Goal: Task Accomplishment & Management: Use online tool/utility

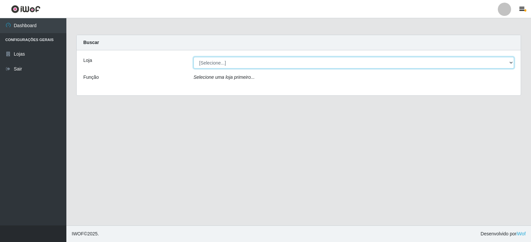
click at [509, 60] on select "[Selecione...] SuperFácil Atacado - [GEOGRAPHIC_DATA]" at bounding box center [353, 63] width 320 height 12
select select "504"
click at [193, 57] on select "[Selecione...] SuperFácil Atacado - [GEOGRAPHIC_DATA]" at bounding box center [353, 63] width 320 height 12
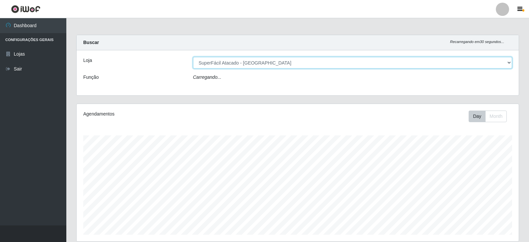
scroll to position [138, 442]
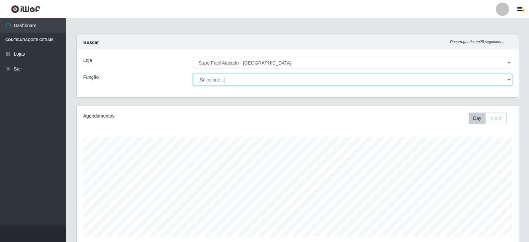
click at [507, 79] on select "[Selecione...] Embalador Embalador + Embalador ++ Operador de Caixa Operador de…" at bounding box center [352, 80] width 319 height 12
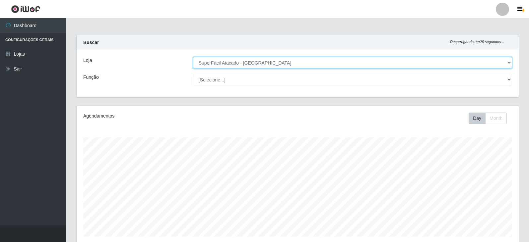
click at [510, 62] on select "[Selecione...] SuperFácil Atacado - [GEOGRAPHIC_DATA]" at bounding box center [352, 63] width 319 height 12
click at [193, 57] on select "[Selecione...] SuperFácil Atacado - [GEOGRAPHIC_DATA]" at bounding box center [352, 63] width 319 height 12
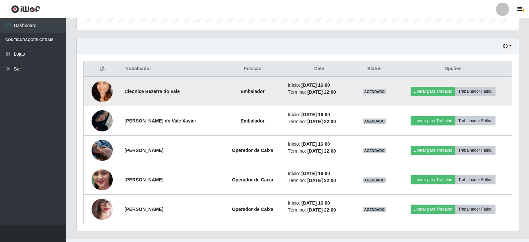
scroll to position [227, 0]
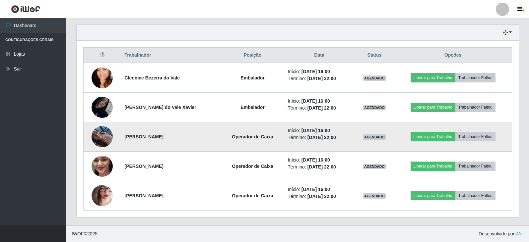
click at [103, 136] on img at bounding box center [102, 137] width 21 height 28
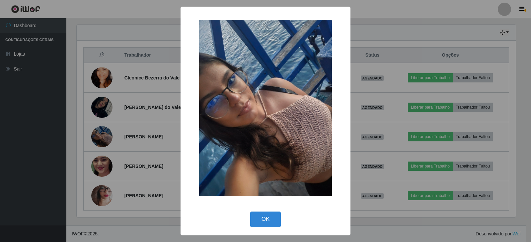
click at [123, 134] on div "× OK Cancel" at bounding box center [265, 121] width 531 height 242
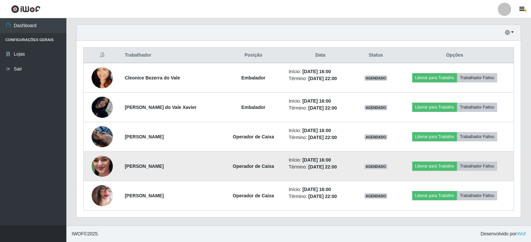
scroll to position [138, 442]
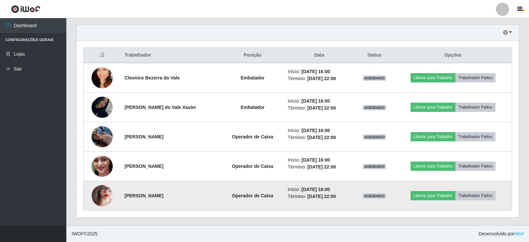
click at [99, 192] on img at bounding box center [102, 196] width 21 height 46
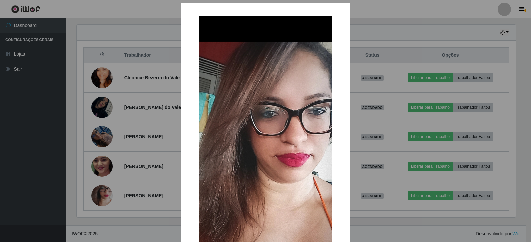
click at [144, 167] on div "× OK Cancel" at bounding box center [265, 121] width 531 height 242
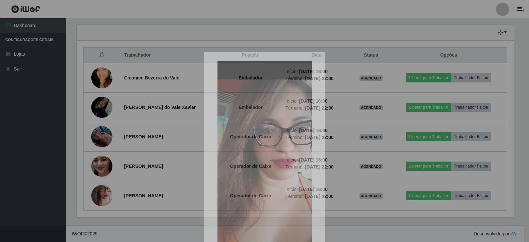
scroll to position [138, 442]
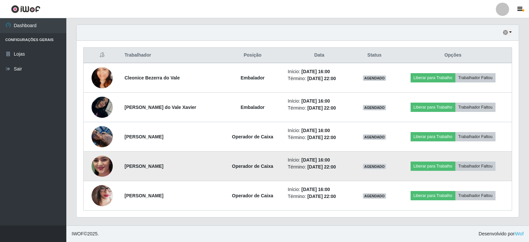
click at [96, 165] on img at bounding box center [102, 166] width 21 height 47
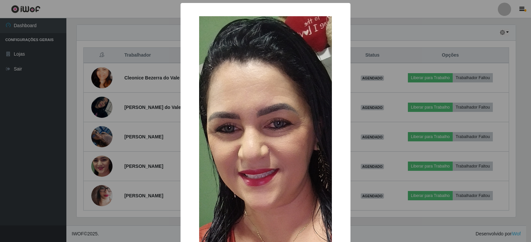
click at [136, 151] on div "× OK Cancel" at bounding box center [265, 121] width 531 height 242
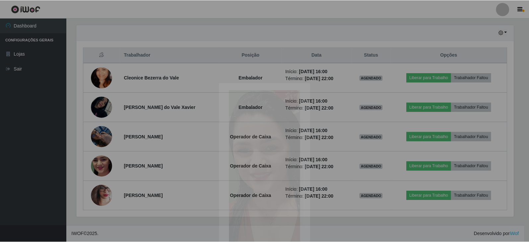
scroll to position [138, 442]
